Goal: Find specific page/section: Find specific page/section

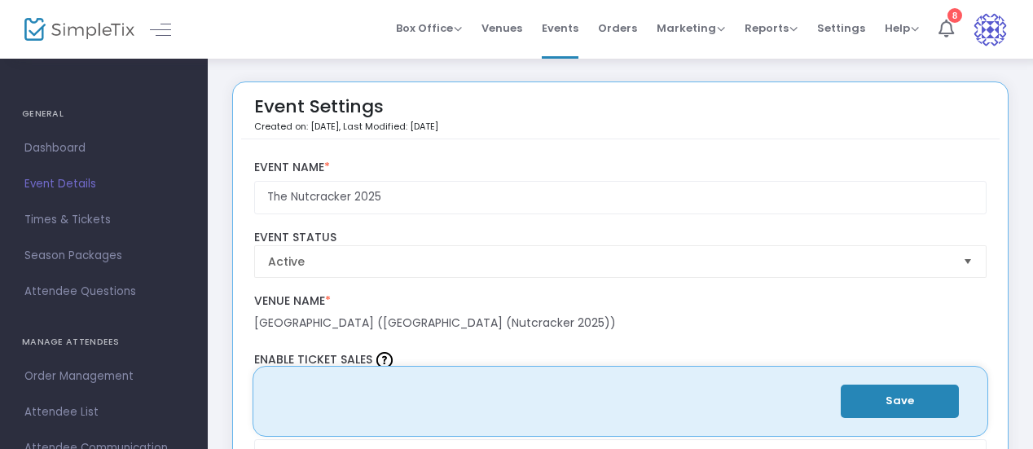
click at [85, 183] on span "Event Details" at bounding box center [103, 183] width 159 height 21
click at [570, 29] on span "Events" at bounding box center [560, 28] width 37 height 42
